Goal: Transaction & Acquisition: Download file/media

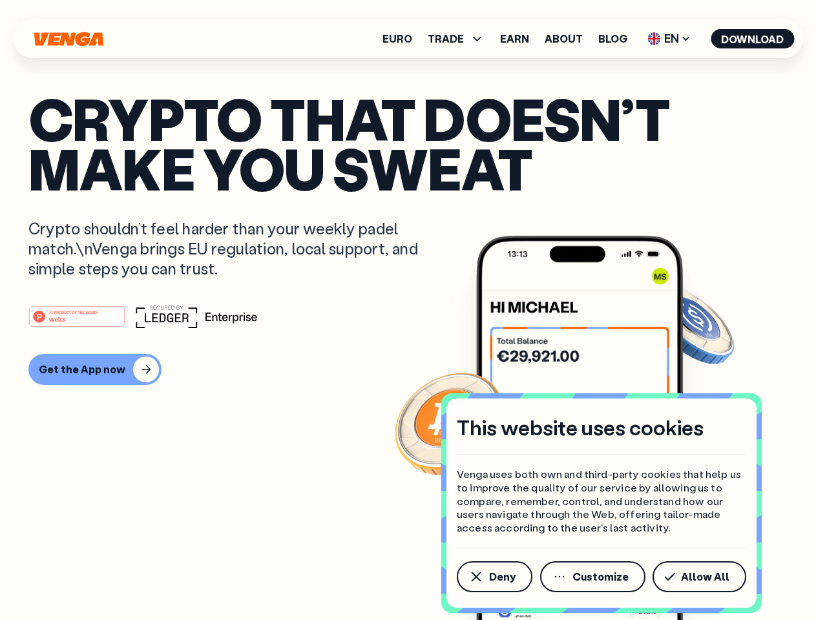
click at [407, 310] on div "#1 PRODUCT OF THE MONTH Web3" at bounding box center [407, 316] width 759 height 23
click at [493, 577] on span "Deny" at bounding box center [502, 576] width 26 height 10
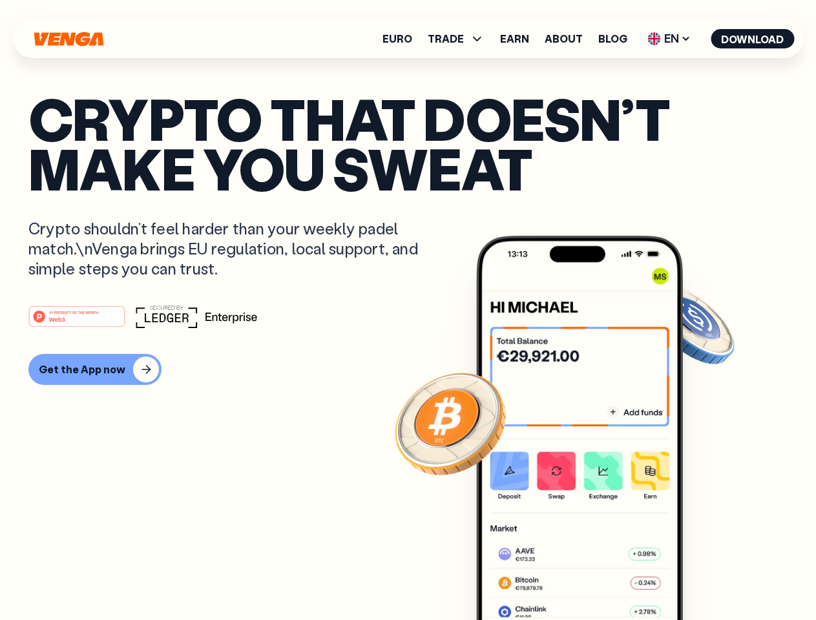
click at [593, 577] on img at bounding box center [579, 452] width 207 height 433
click at [701, 577] on article "Crypto that doesn’t make you sweat Crypto shouldn’t feel harder than your weekl…" at bounding box center [407, 336] width 759 height 484
click at [460, 39] on span "TRADE" at bounding box center [445, 39] width 36 height 10
click at [669, 39] on span "EN" at bounding box center [668, 38] width 52 height 21
click at [752, 39] on button "Download" at bounding box center [751, 38] width 83 height 19
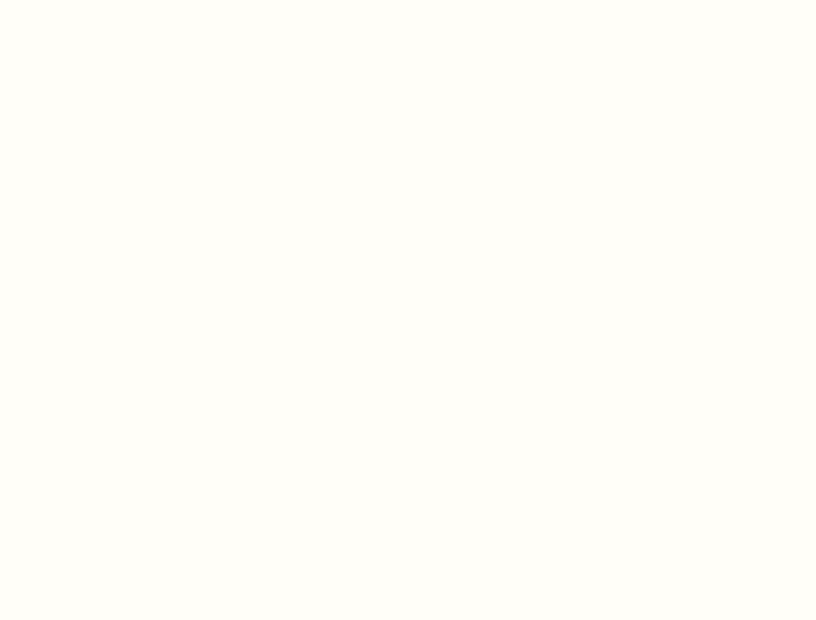
click at [407, 0] on html "This website uses cookies Venga uses both own and third-party cookies that help…" at bounding box center [408, 0] width 816 height 0
click at [93, 0] on html "This website uses cookies Venga uses both own and third-party cookies that help…" at bounding box center [408, 0] width 816 height 0
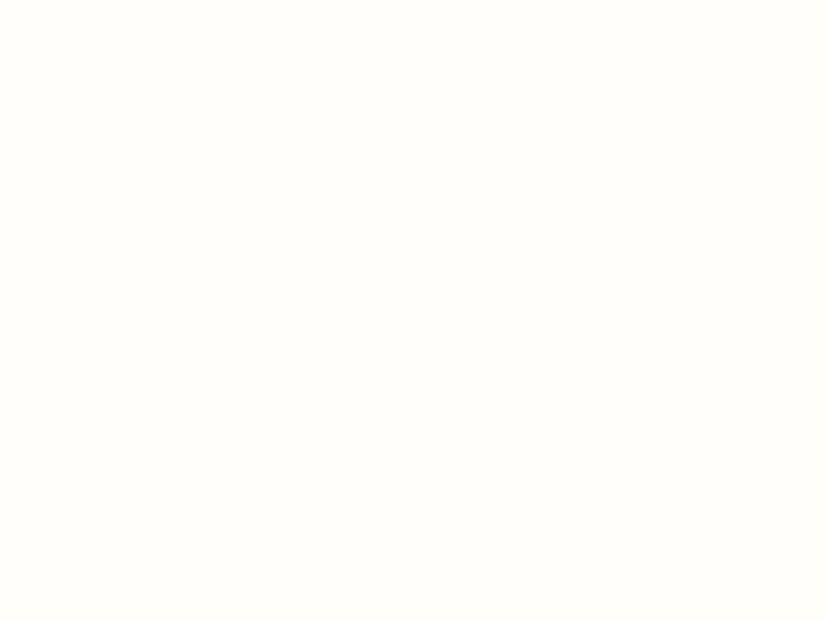
click at [79, 0] on html "This website uses cookies Venga uses both own and third-party cookies that help…" at bounding box center [413, 0] width 827 height 0
